Goal: Transaction & Acquisition: Purchase product/service

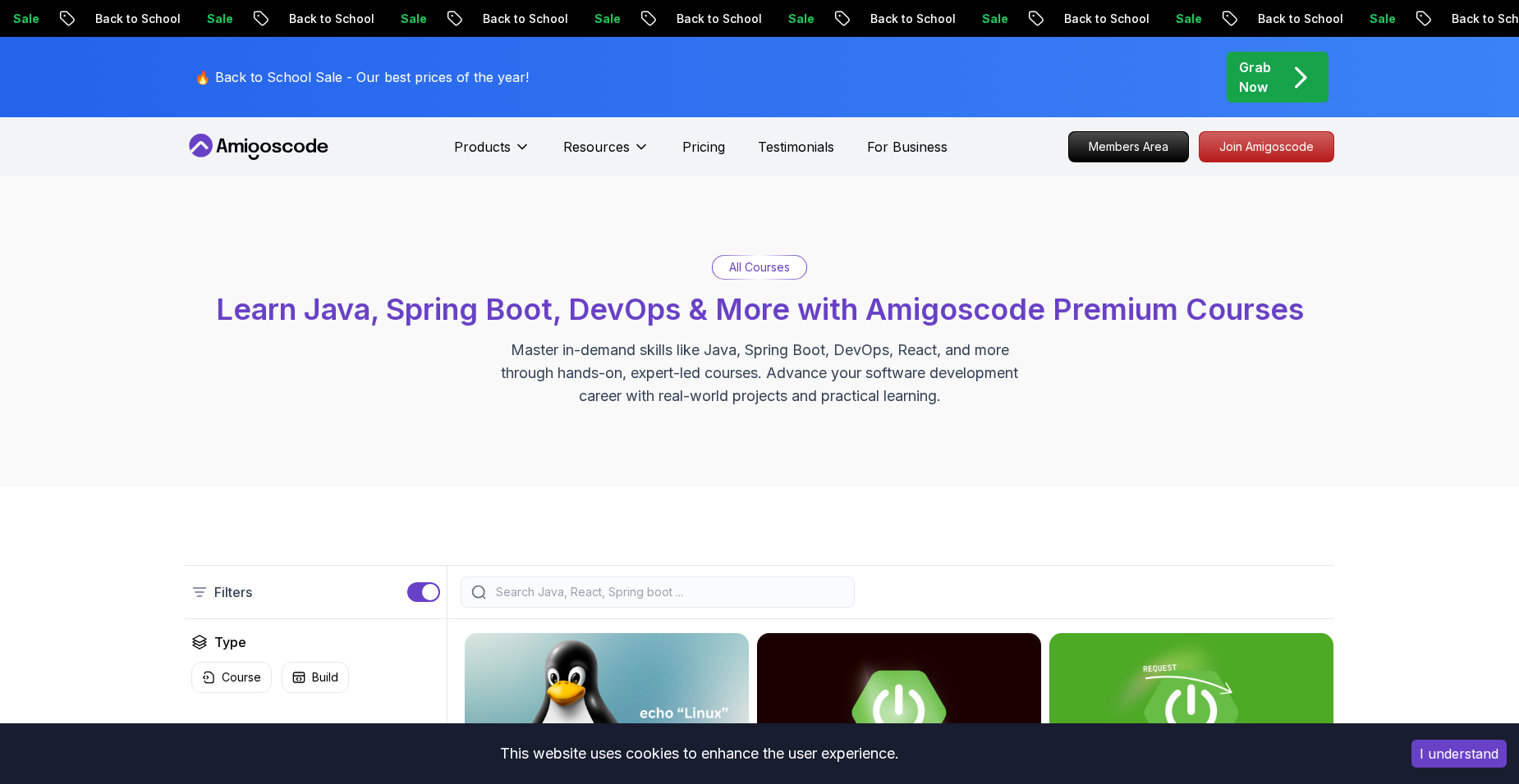
click at [737, 269] on p "All Courses" at bounding box center [759, 267] width 61 height 17
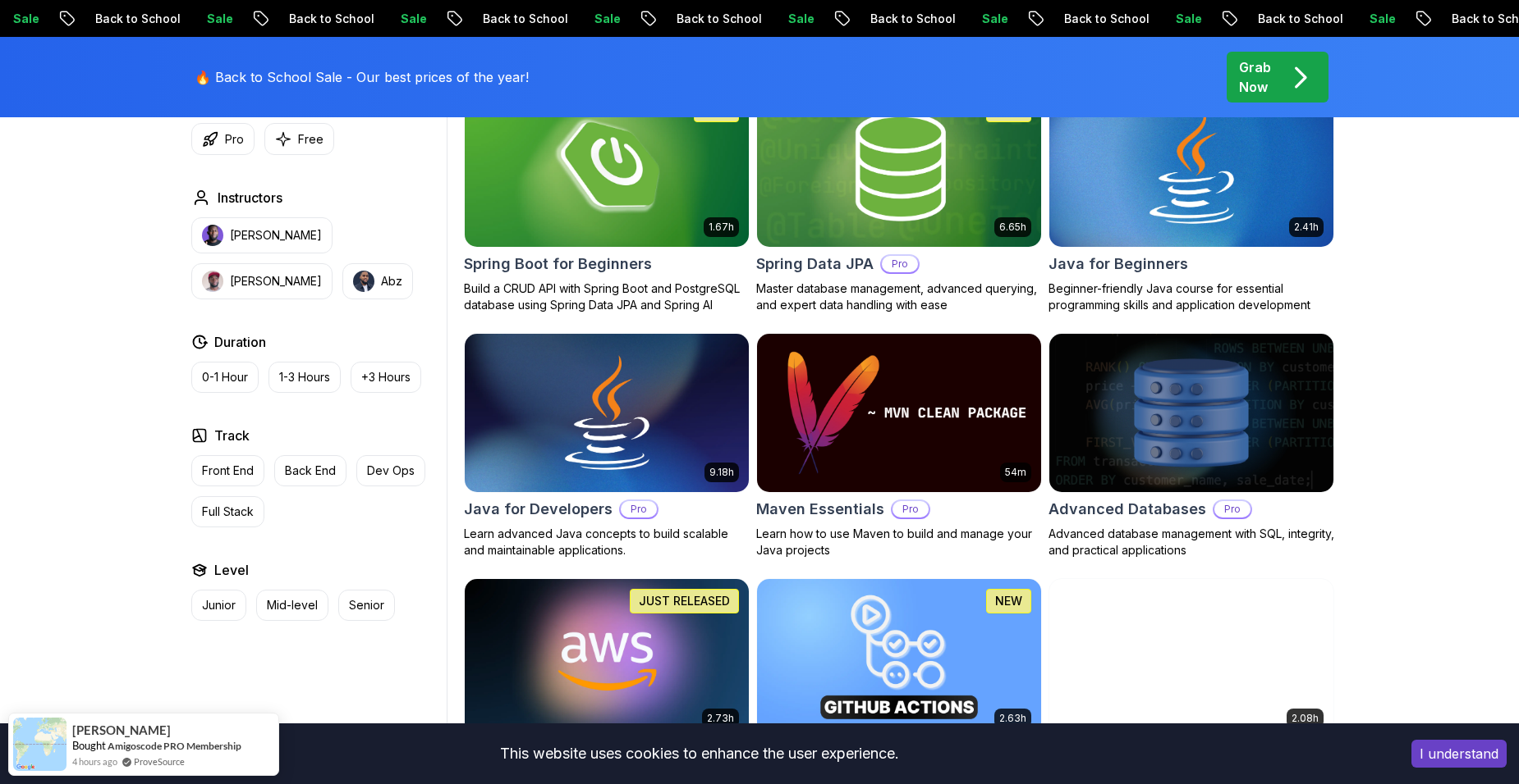
scroll to position [821, 0]
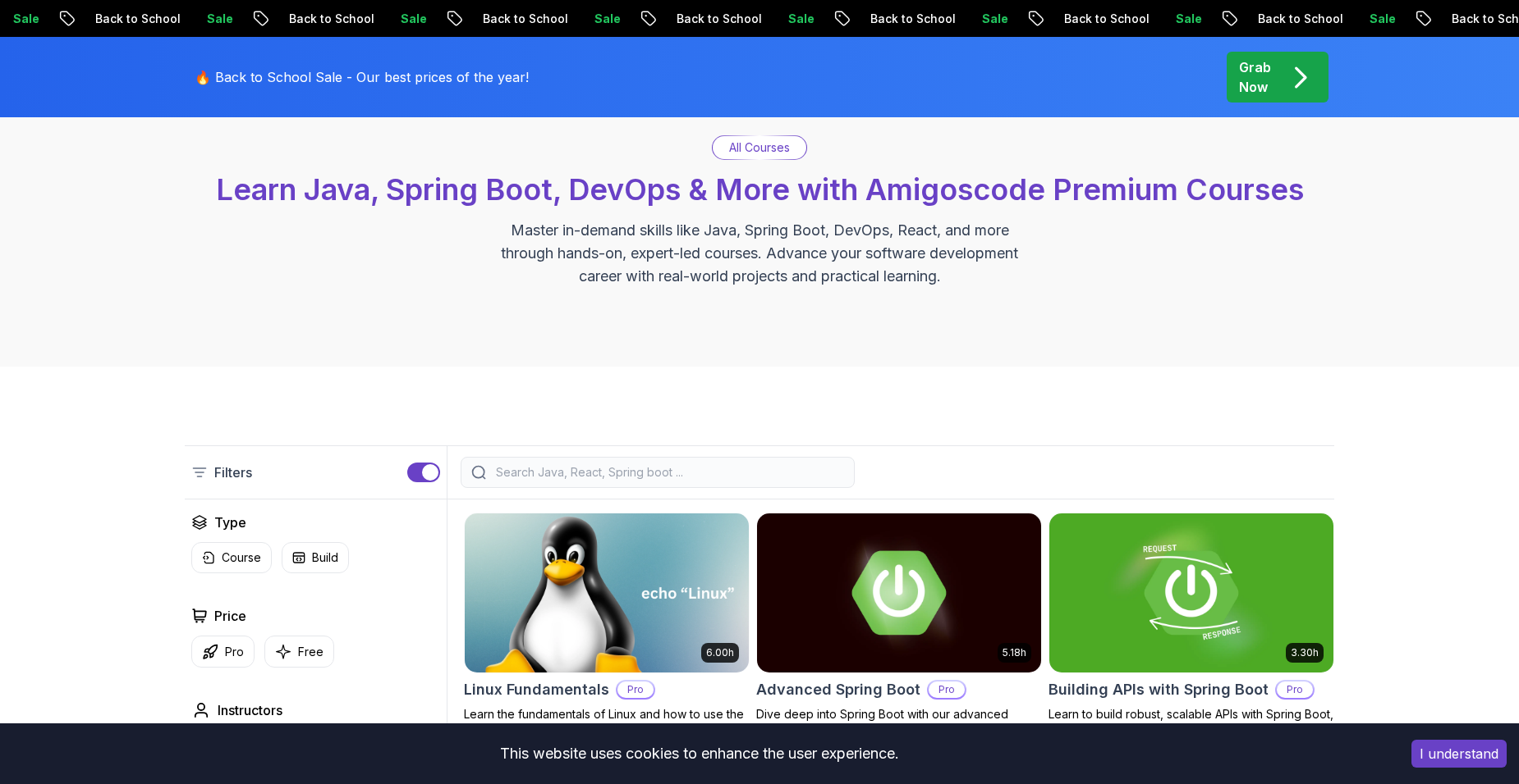
scroll to position [0, 0]
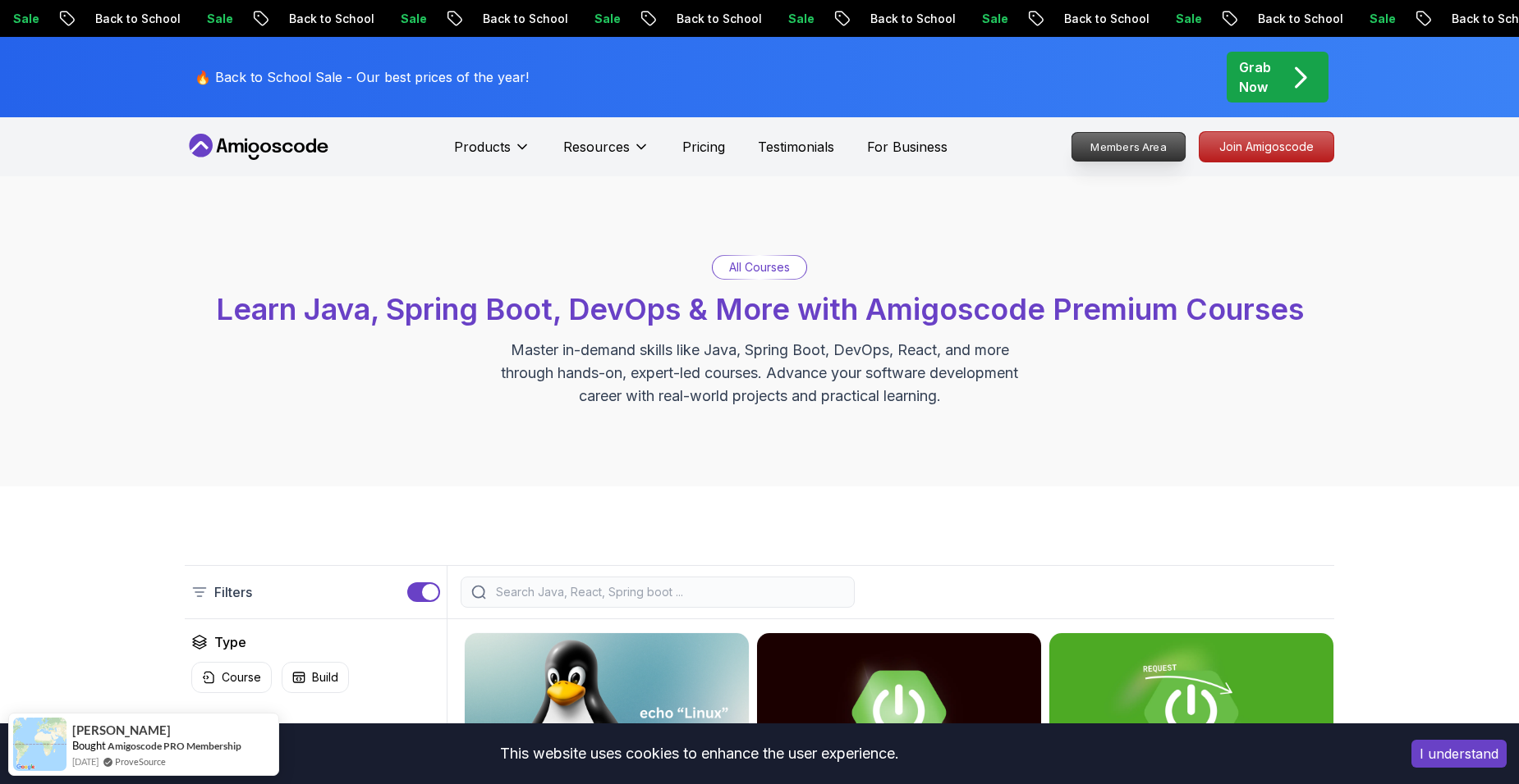
click at [1142, 151] on p "Members Area" at bounding box center [1128, 147] width 113 height 28
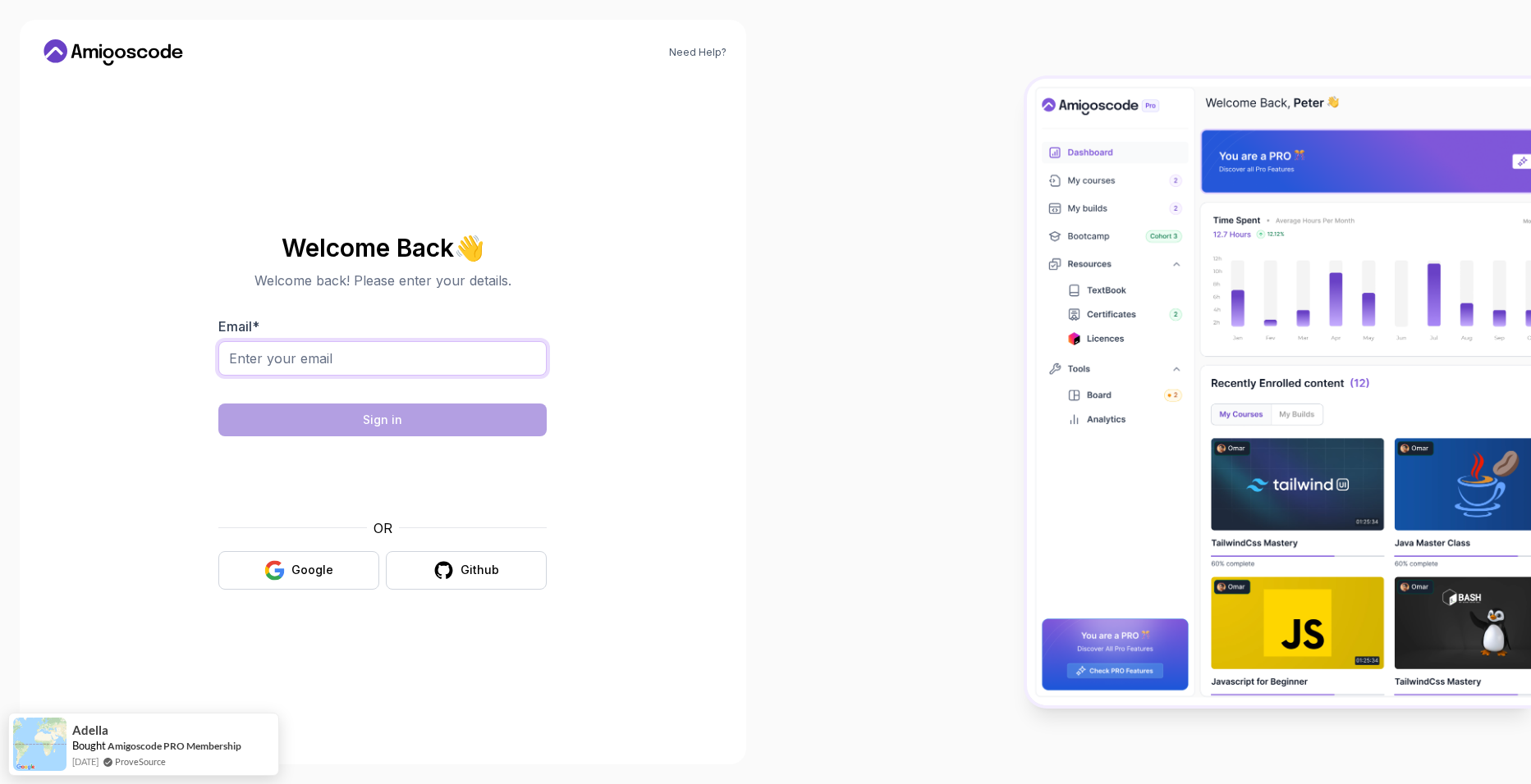
click at [275, 357] on input "Email *" at bounding box center [382, 358] width 328 height 34
click at [275, 358] on input "Email *" at bounding box center [382, 358] width 328 height 34
click at [356, 358] on input "Email *" at bounding box center [382, 358] width 328 height 34
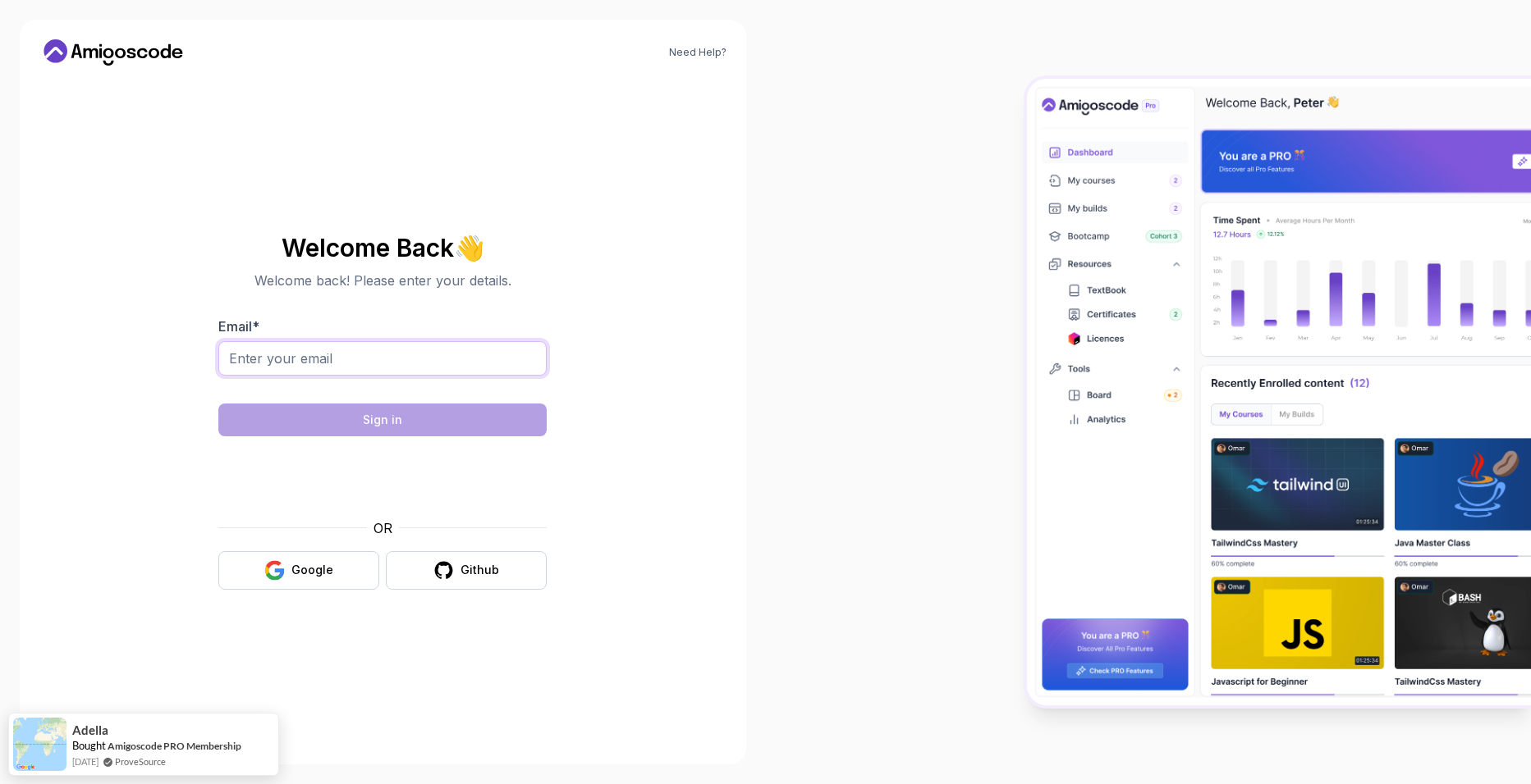
drag, startPoint x: 356, startPoint y: 358, endPoint x: 281, endPoint y: 360, distance: 75.0
click at [281, 360] on input "Email *" at bounding box center [382, 358] width 328 height 34
click at [390, 371] on input "Email *" at bounding box center [382, 358] width 328 height 34
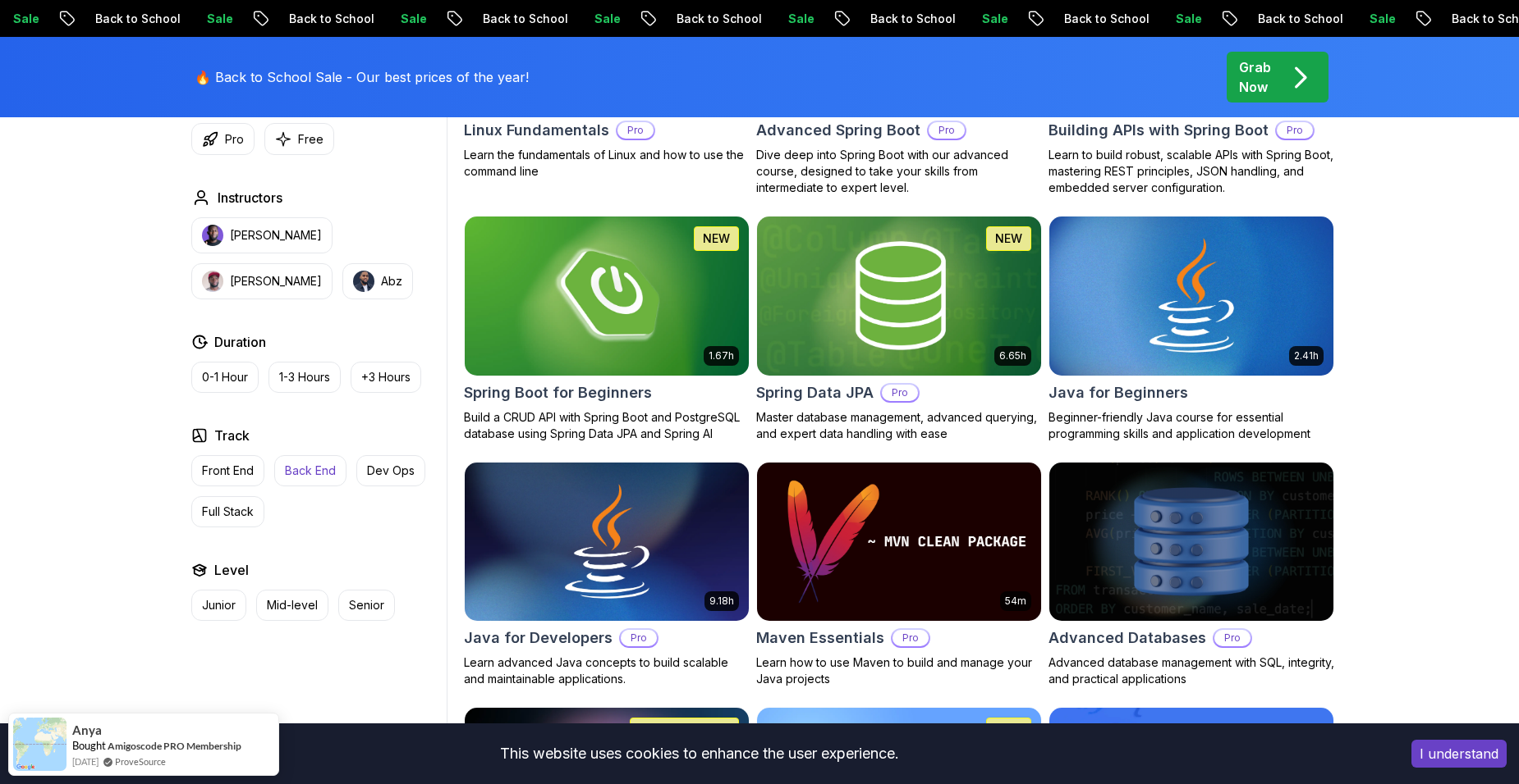
scroll to position [656, 0]
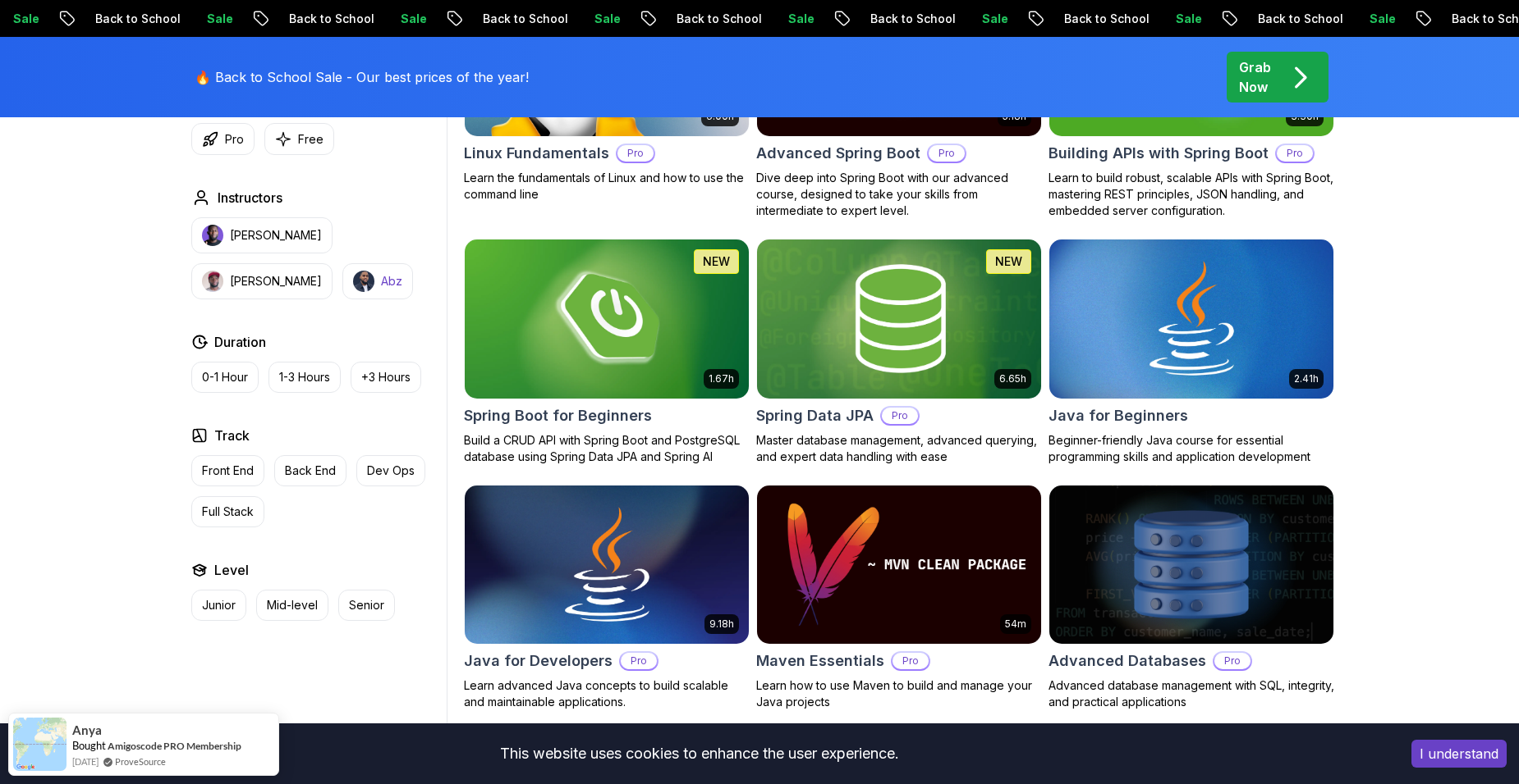
click at [353, 282] on img "button" at bounding box center [364, 282] width 22 height 22
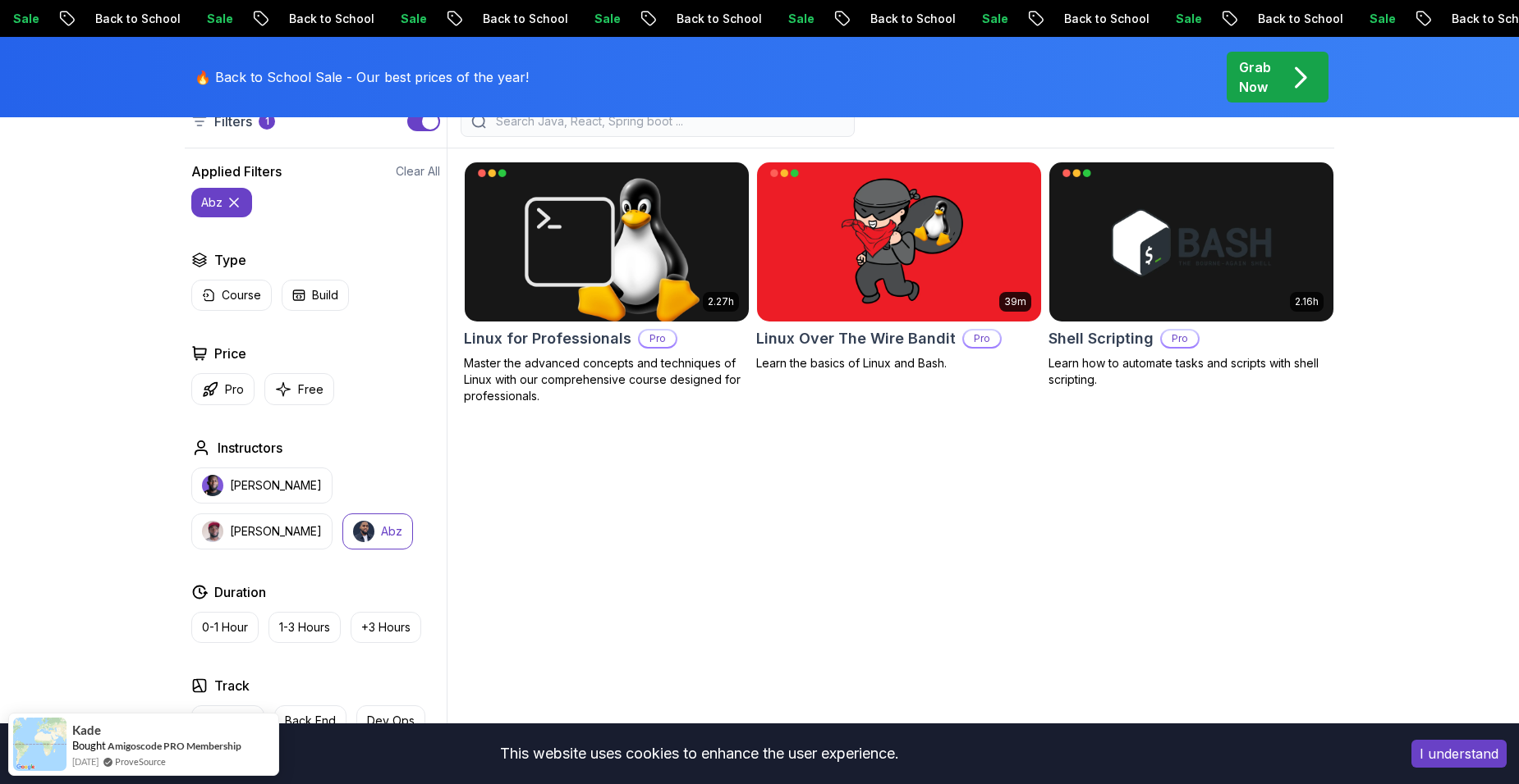
scroll to position [492, 0]
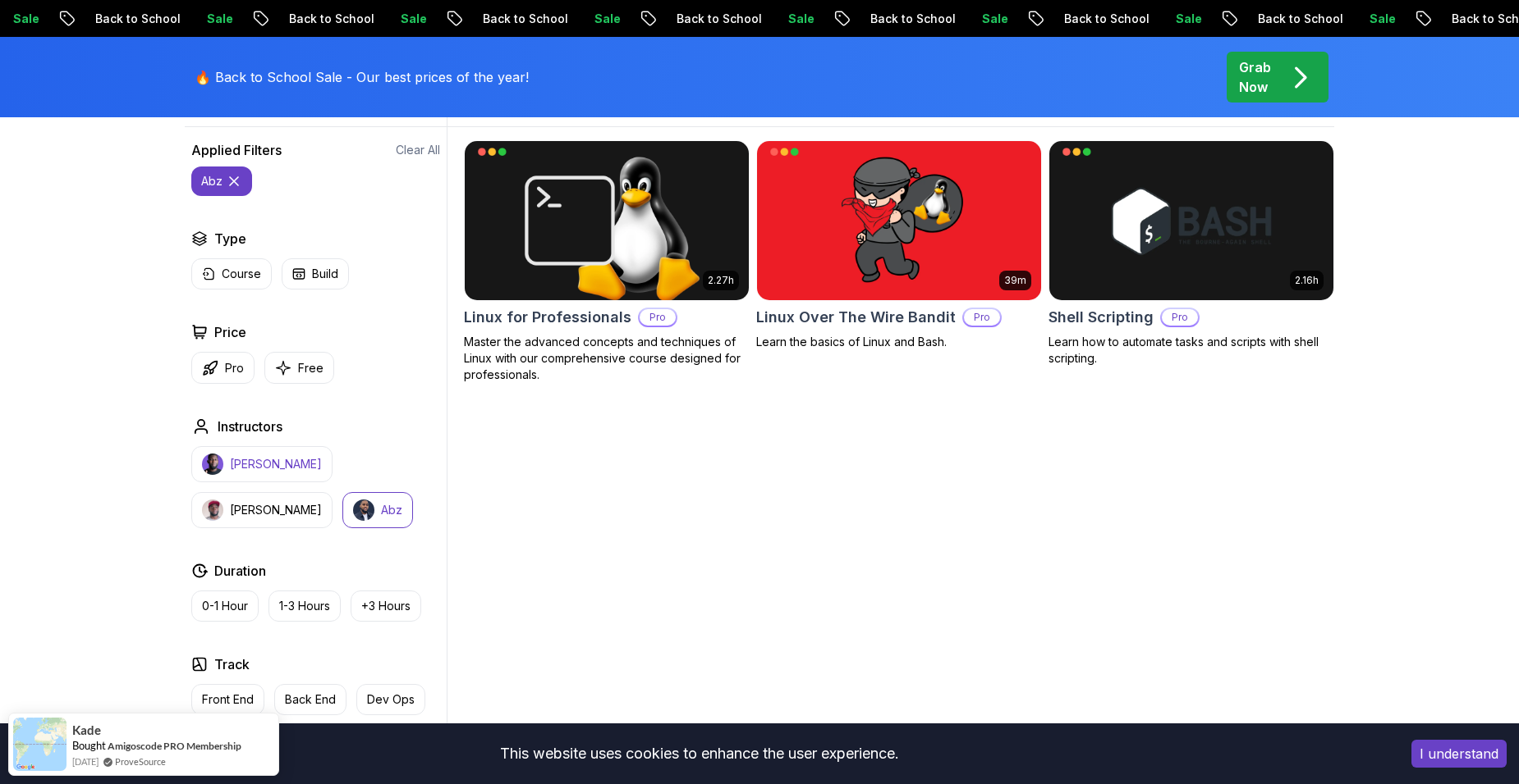
click at [251, 473] on button "[PERSON_NAME]" at bounding box center [262, 463] width 141 height 36
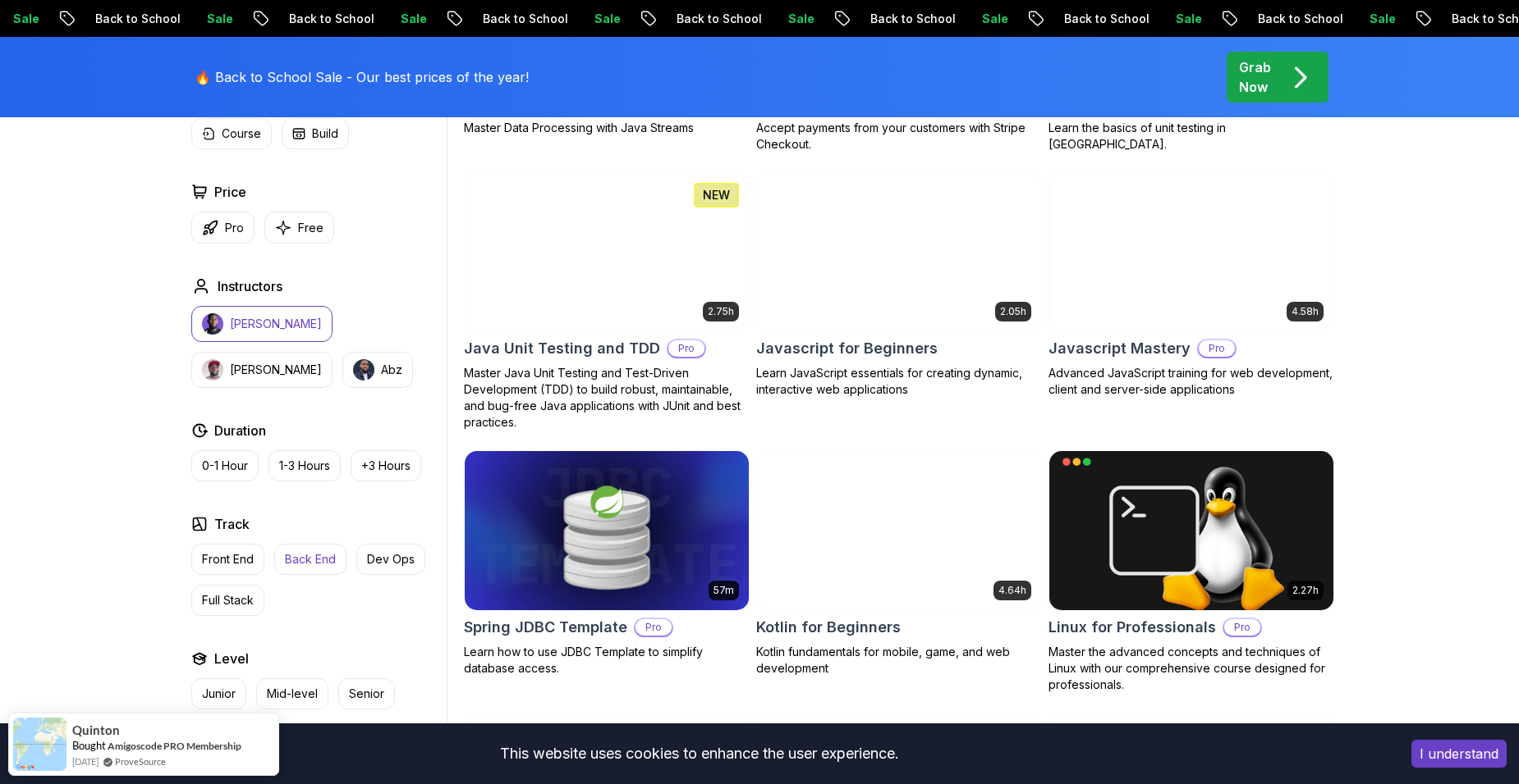
scroll to position [3036, 0]
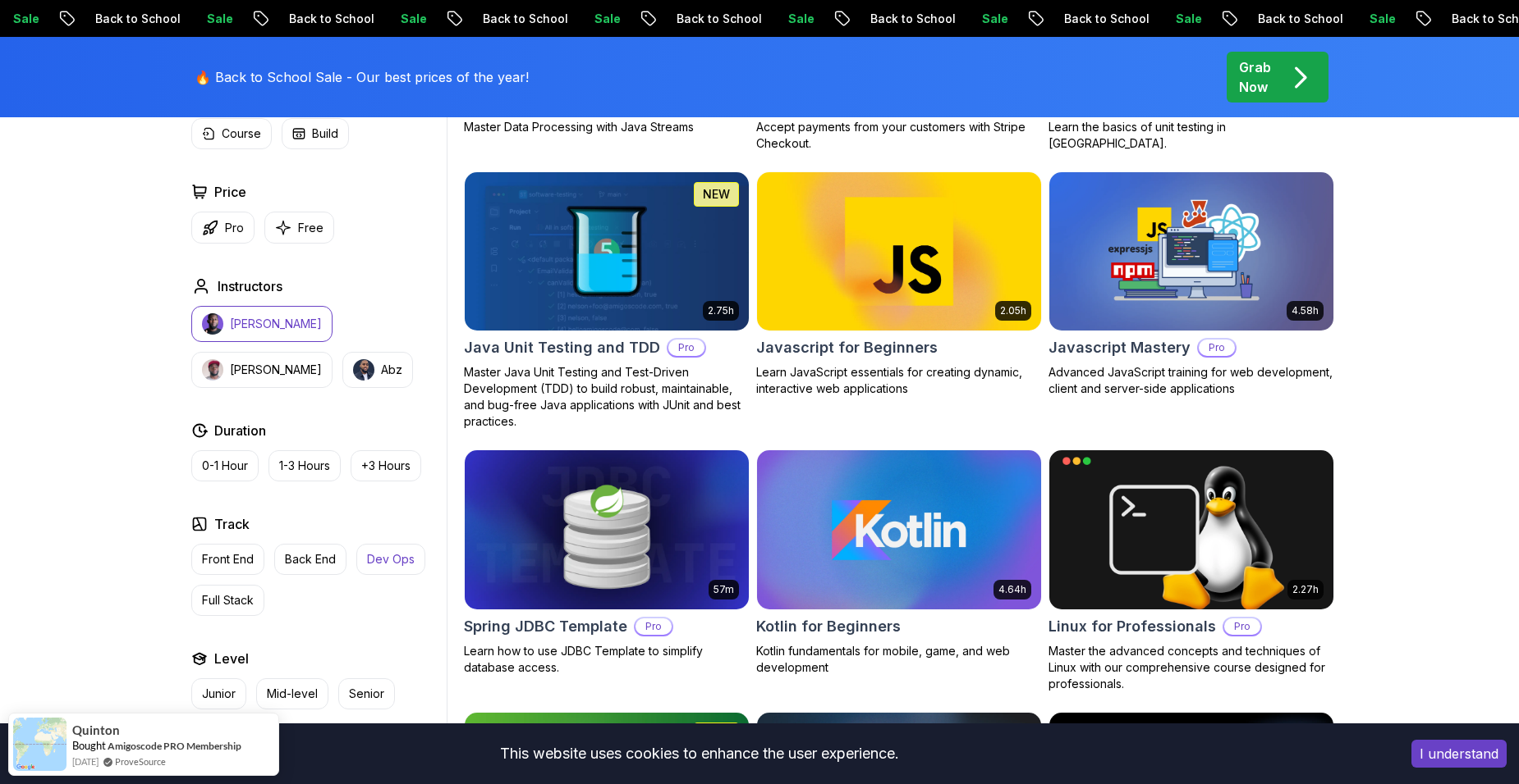
click at [373, 562] on p "Dev Ops" at bounding box center [391, 560] width 47 height 17
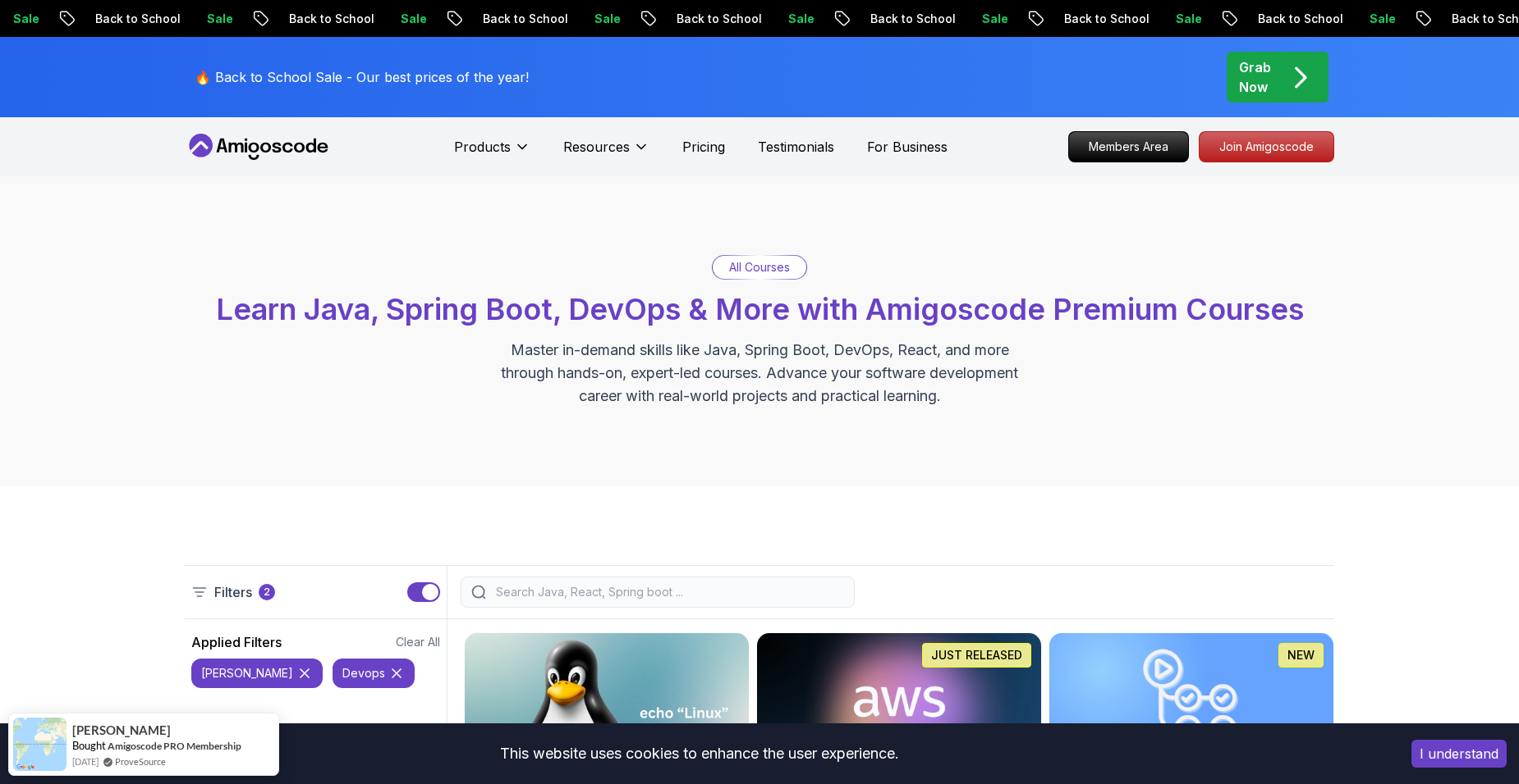
click at [1244, 83] on p "Grab Now" at bounding box center [1255, 76] width 32 height 39
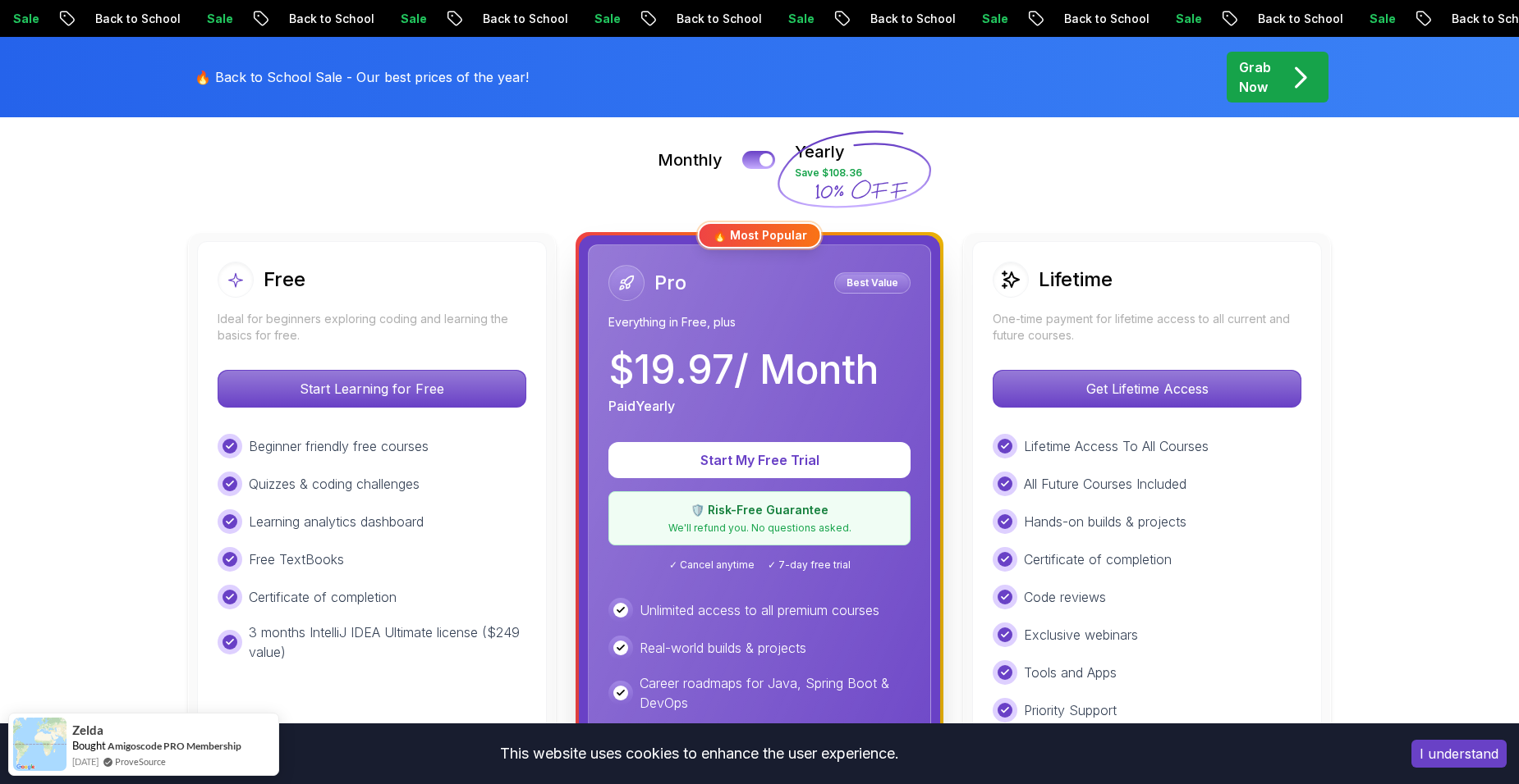
scroll to position [410, 0]
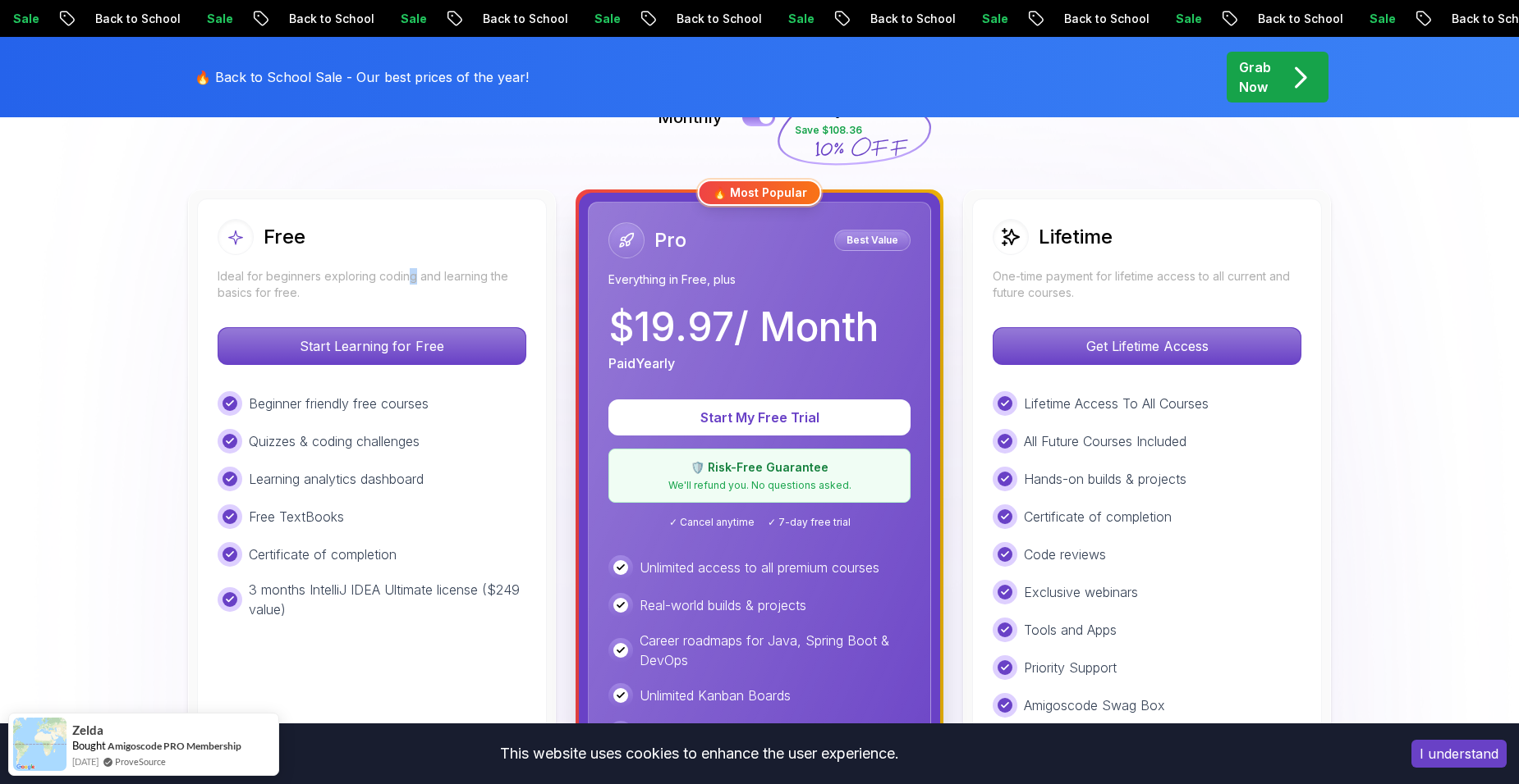
click at [410, 279] on p "Ideal for beginners exploring coding and learning the basics for free." at bounding box center [371, 285] width 308 height 33
drag, startPoint x: 410, startPoint y: 279, endPoint x: 401, endPoint y: 303, distance: 25.6
click at [401, 303] on div "Free Ideal for beginners exploring coding and learning the basics for free. Sta…" at bounding box center [371, 578] width 350 height 760
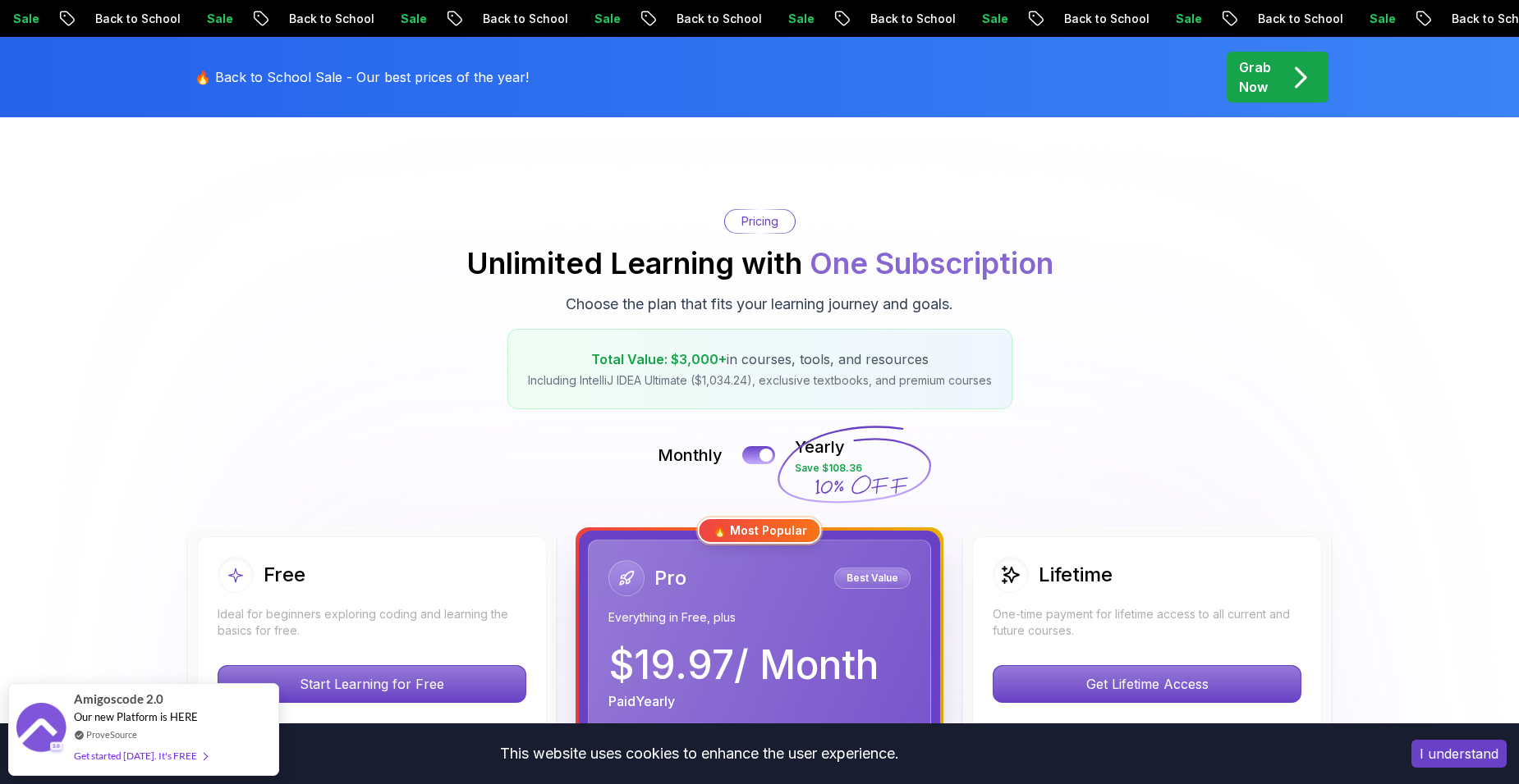
scroll to position [0, 0]
